Goal: Find specific page/section: Find specific page/section

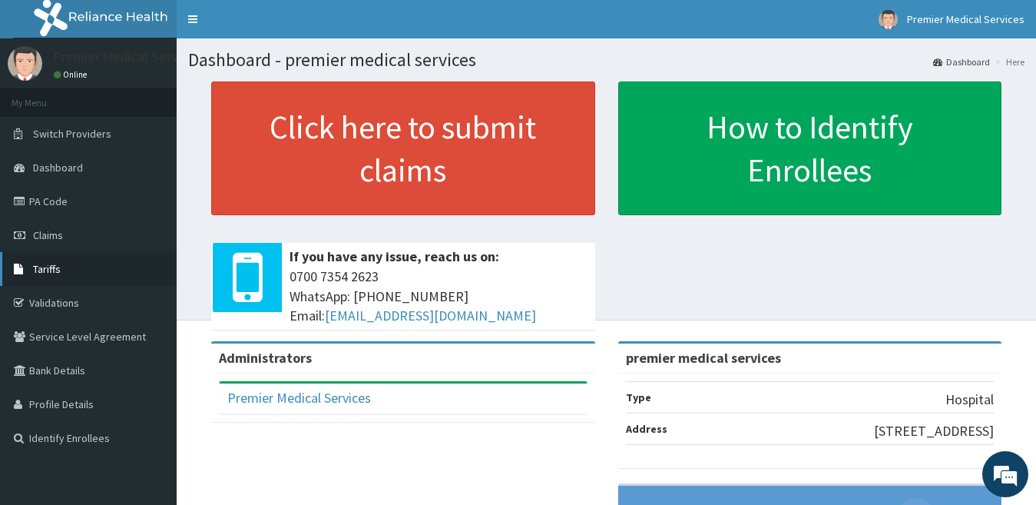
click at [68, 268] on link "Tariffs" at bounding box center [88, 269] width 177 height 34
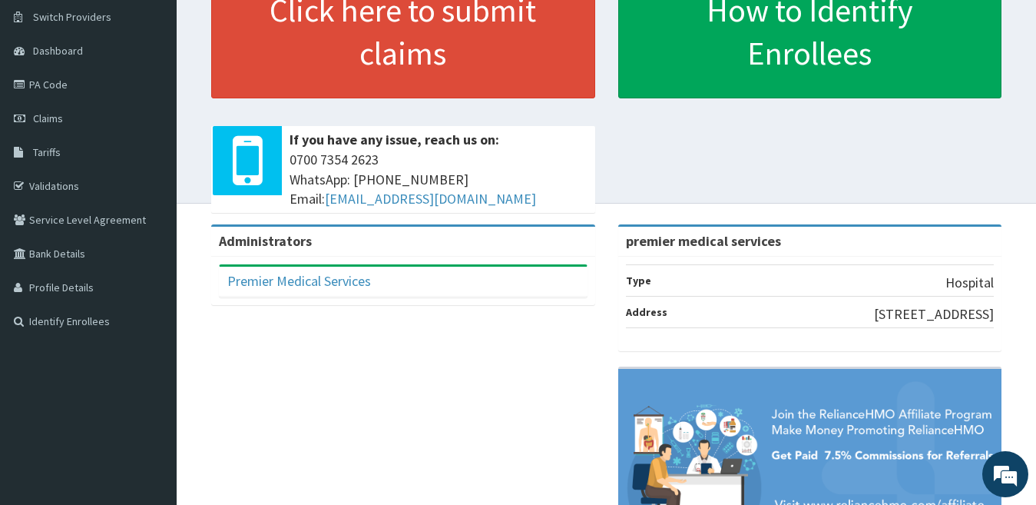
scroll to position [154, 0]
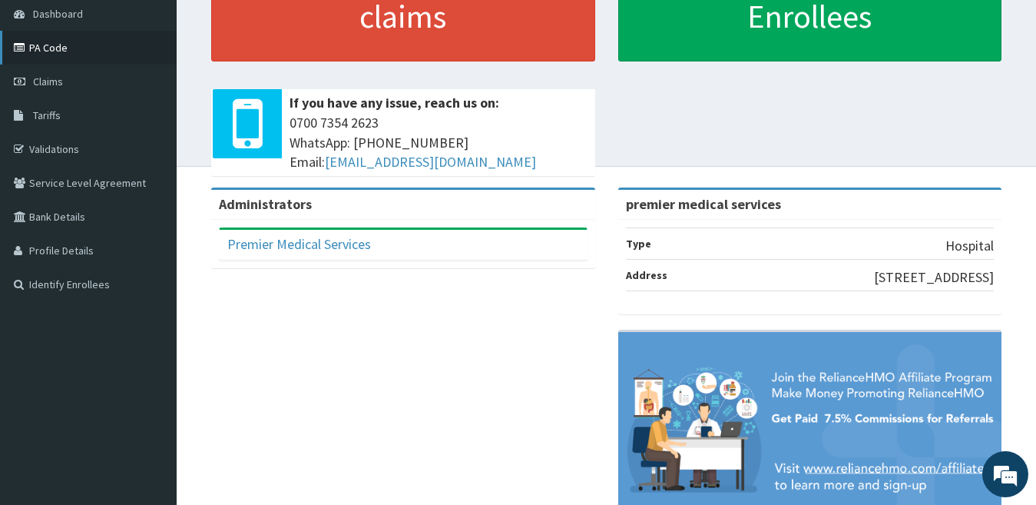
click at [65, 56] on link "PA Code" at bounding box center [88, 48] width 177 height 34
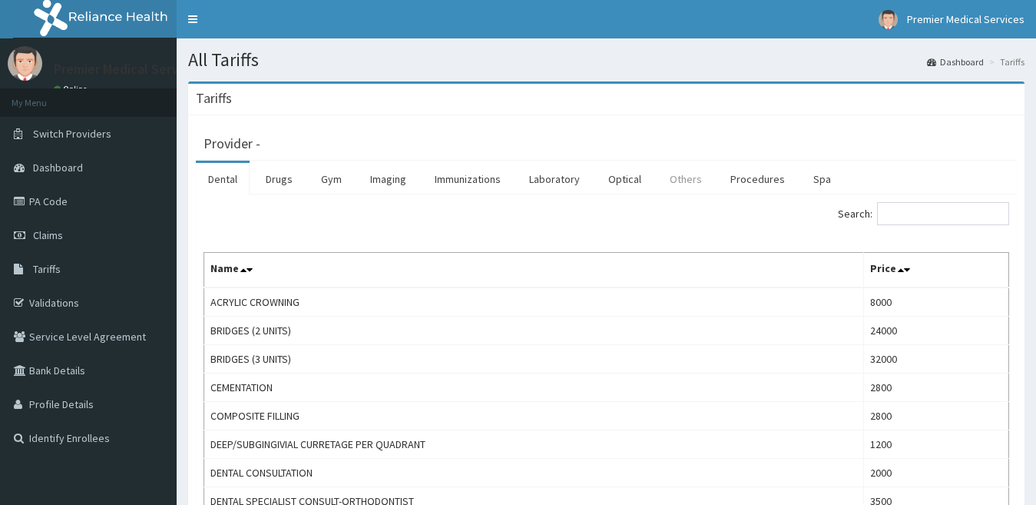
click at [681, 178] on link "Others" at bounding box center [686, 179] width 57 height 32
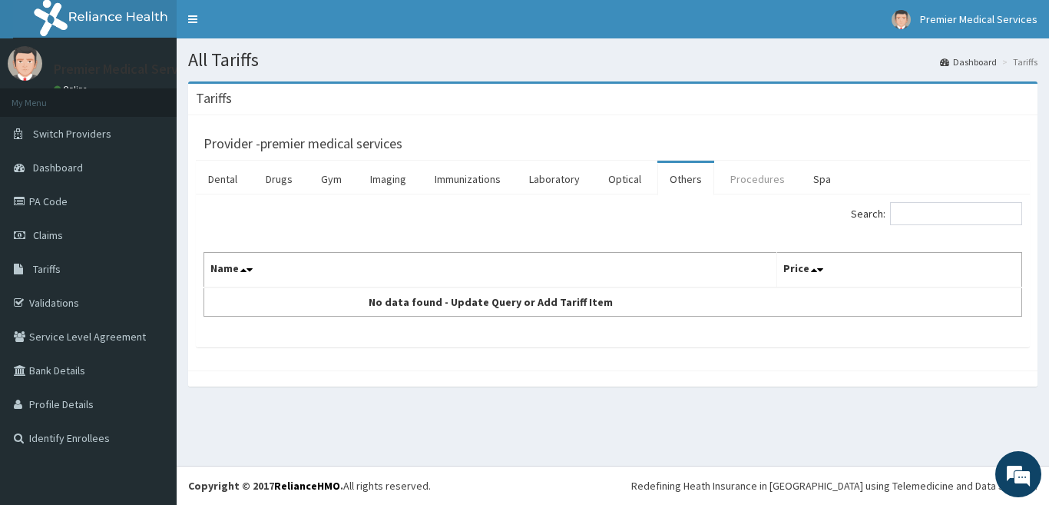
click at [766, 182] on link "Procedures" at bounding box center [757, 179] width 79 height 32
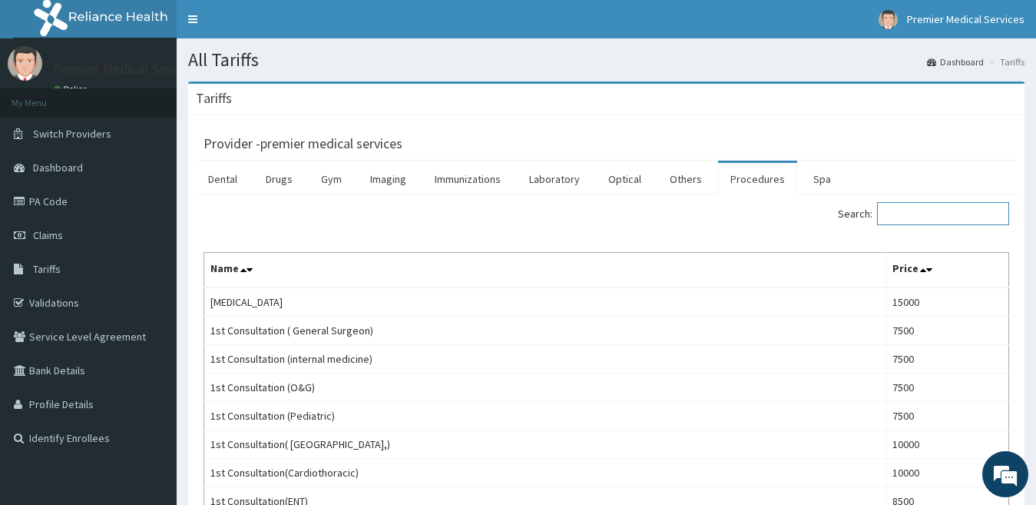
drag, startPoint x: 950, startPoint y: 218, endPoint x: 923, endPoint y: 201, distance: 32.2
click at [949, 218] on input "Search:" at bounding box center [943, 213] width 132 height 23
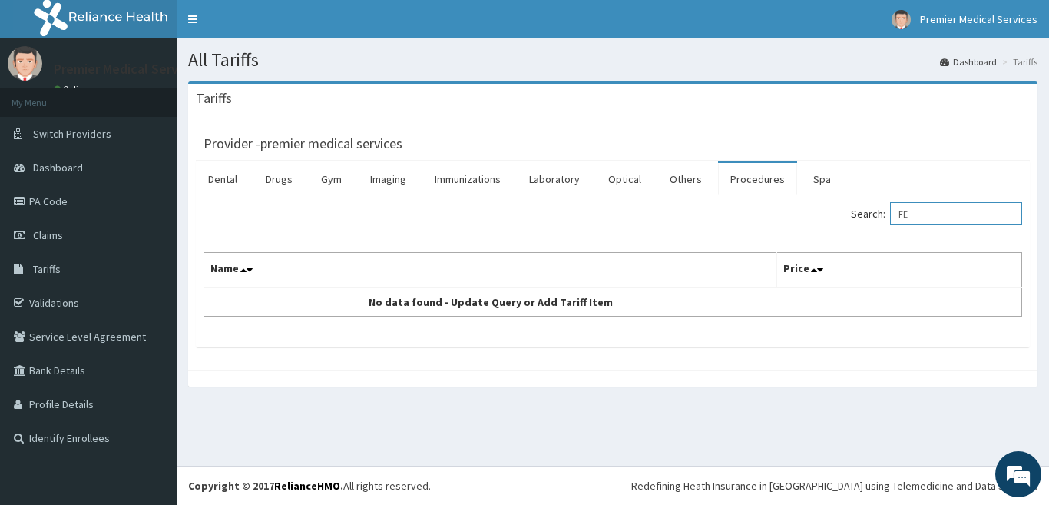
type input "F"
type input "ADMIT"
